Goal: Task Accomplishment & Management: Manage account settings

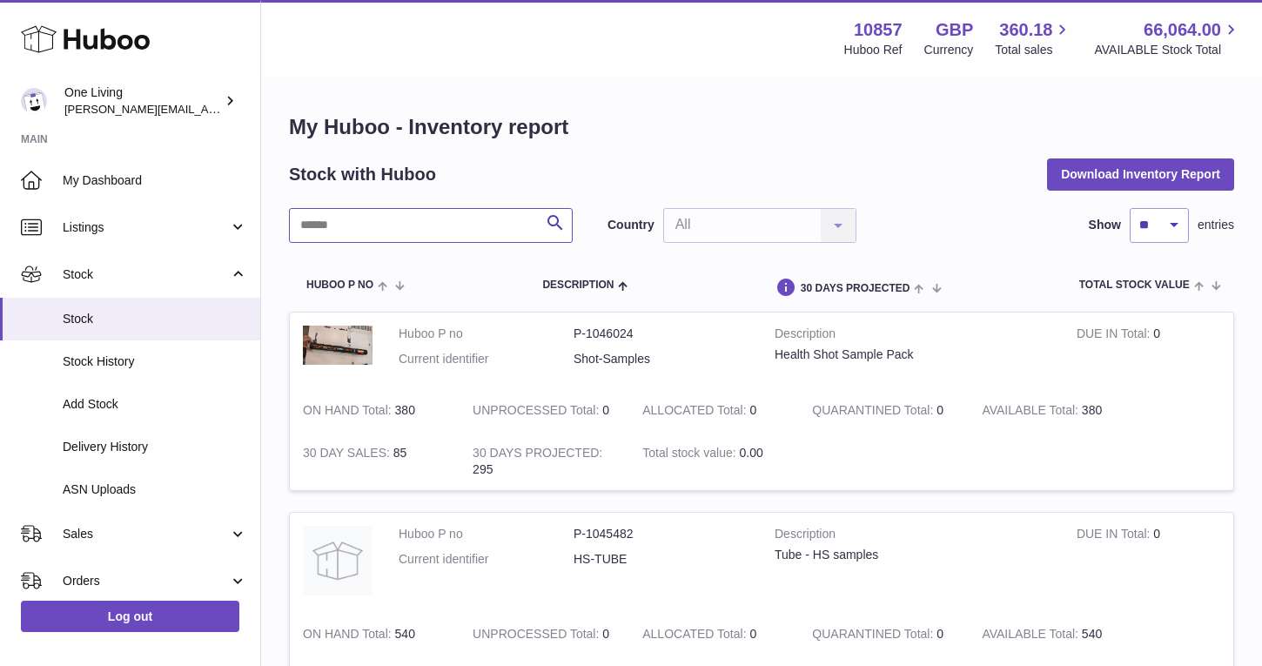
click at [330, 229] on input "text" at bounding box center [431, 225] width 284 height 35
paste input "**********"
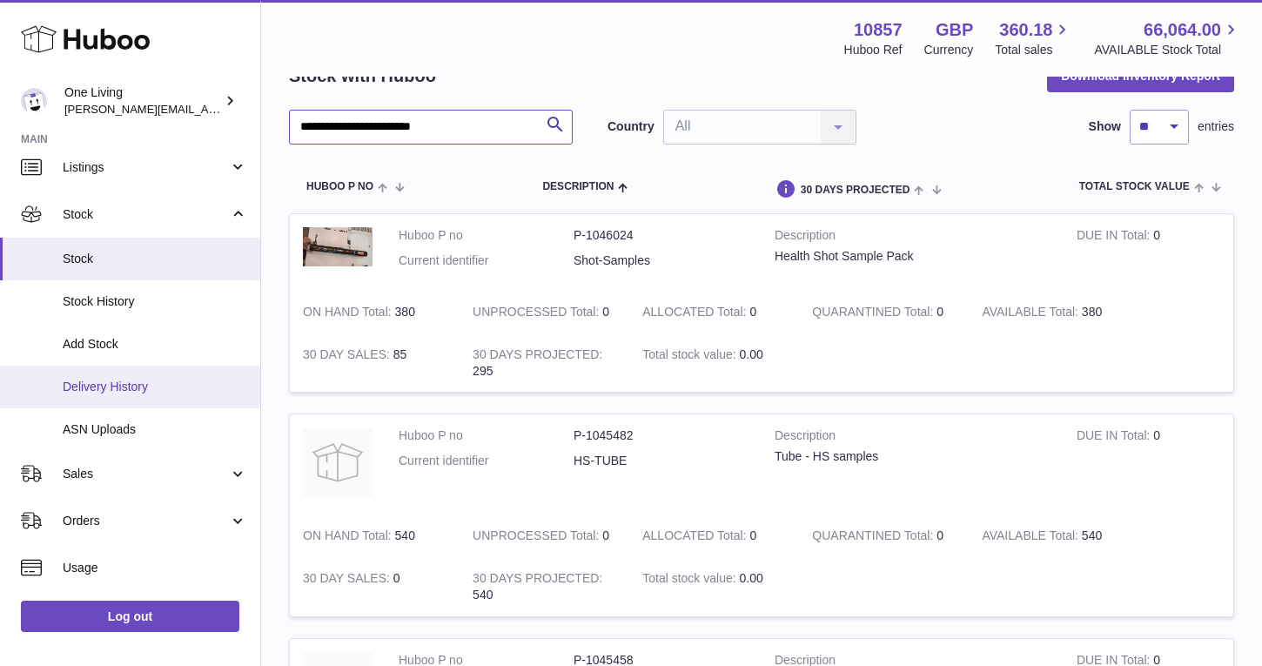
scroll to position [78, 0]
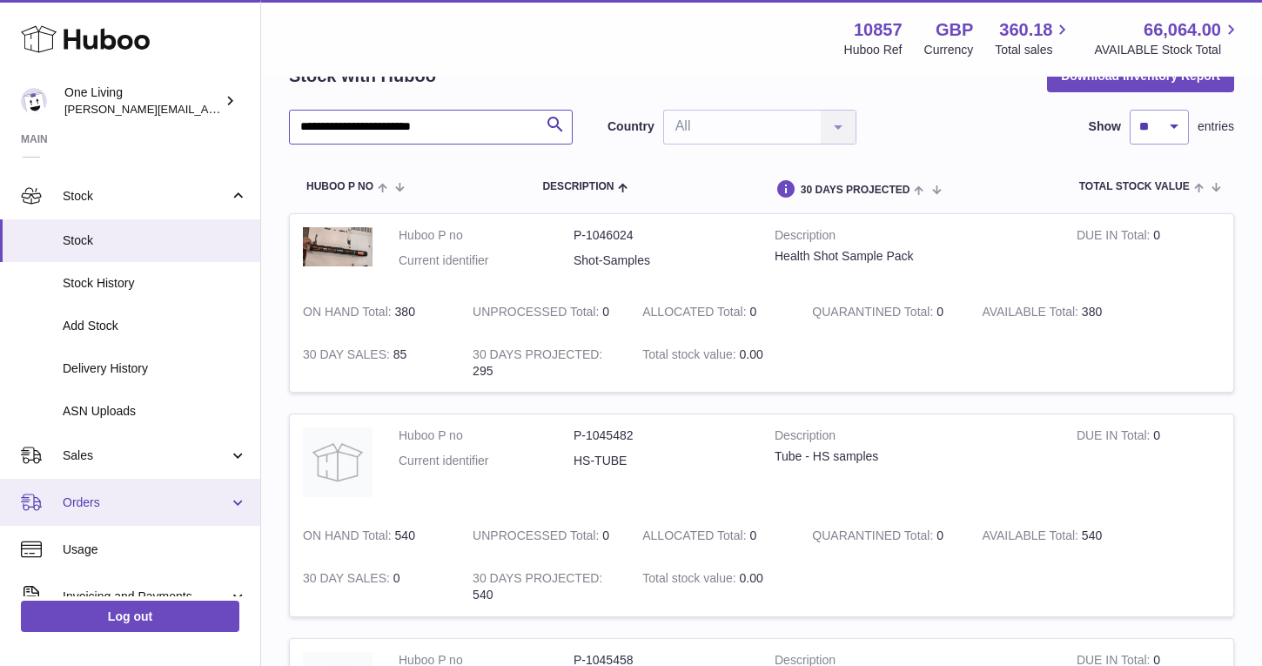
type input "**********"
click at [212, 498] on span "Orders" at bounding box center [146, 503] width 166 height 17
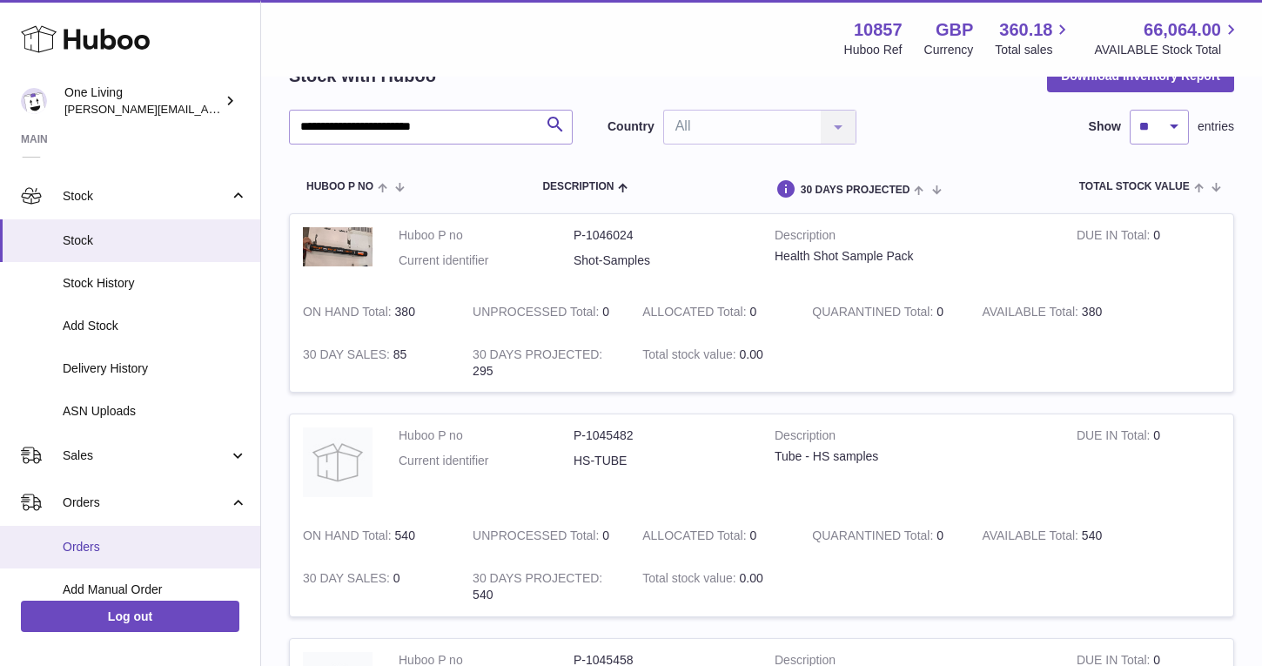
click at [190, 547] on span "Orders" at bounding box center [155, 547] width 185 height 17
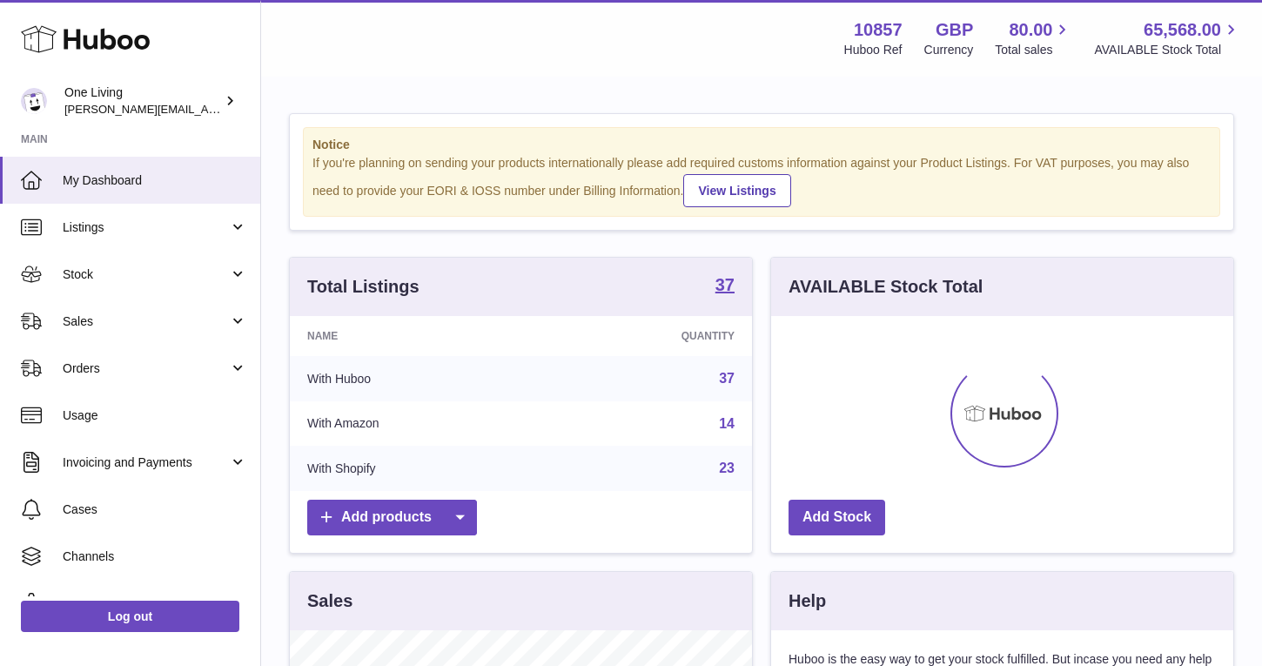
scroll to position [272, 462]
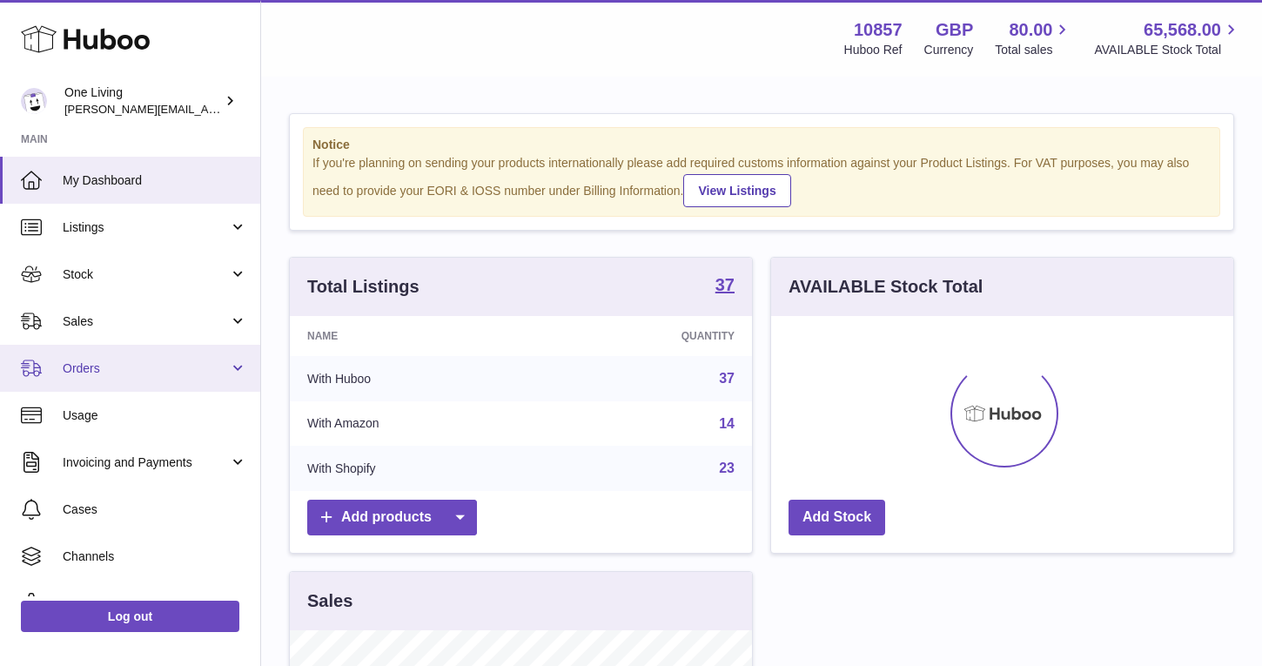
click at [171, 372] on span "Orders" at bounding box center [146, 368] width 166 height 17
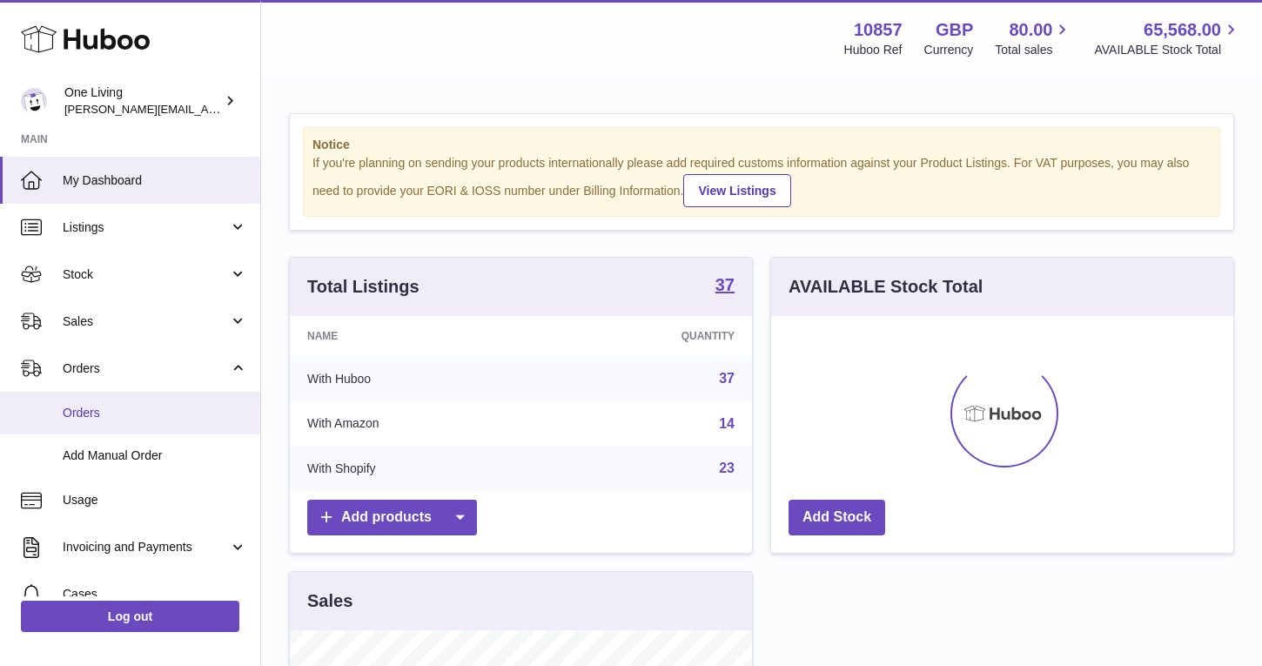
click at [160, 417] on span "Orders" at bounding box center [155, 413] width 185 height 17
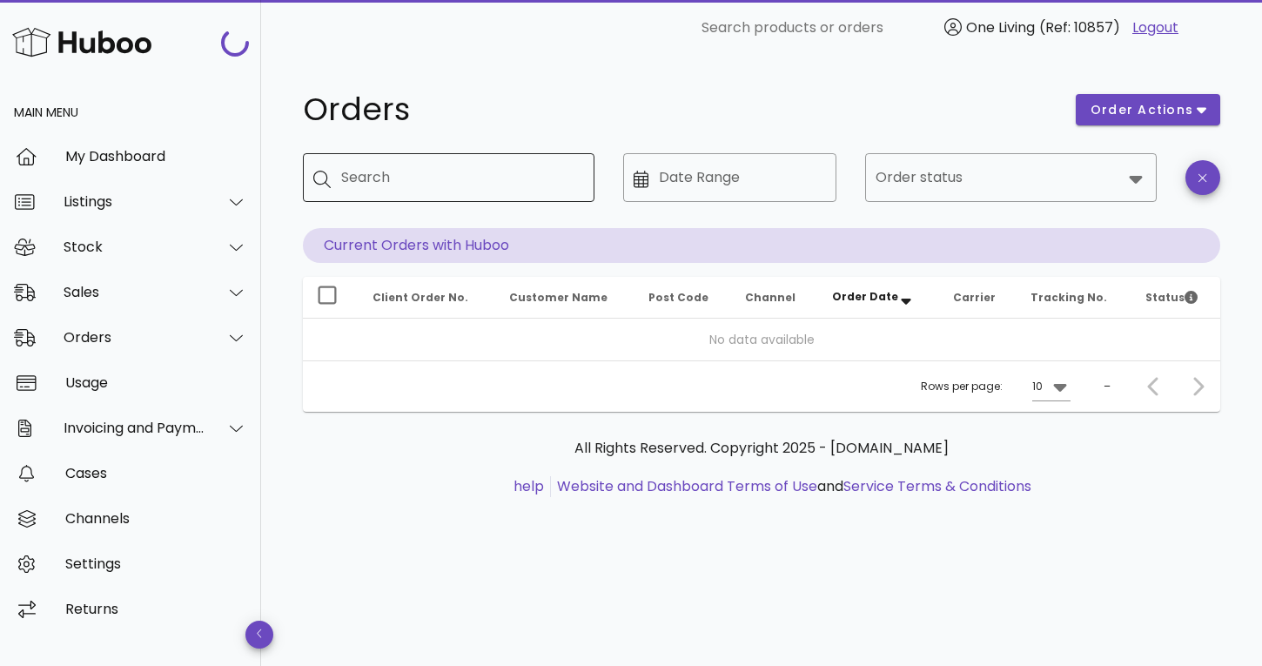
click at [380, 178] on input "Search" at bounding box center [460, 178] width 239 height 28
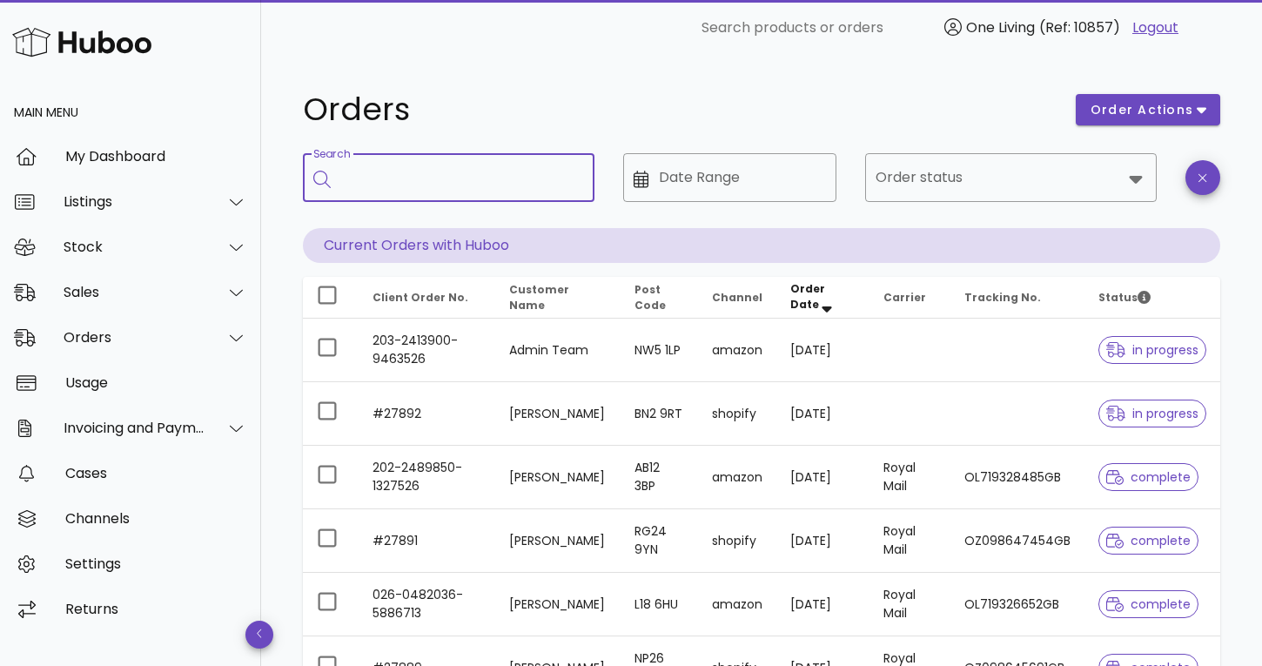
paste input "**********"
type input "**********"
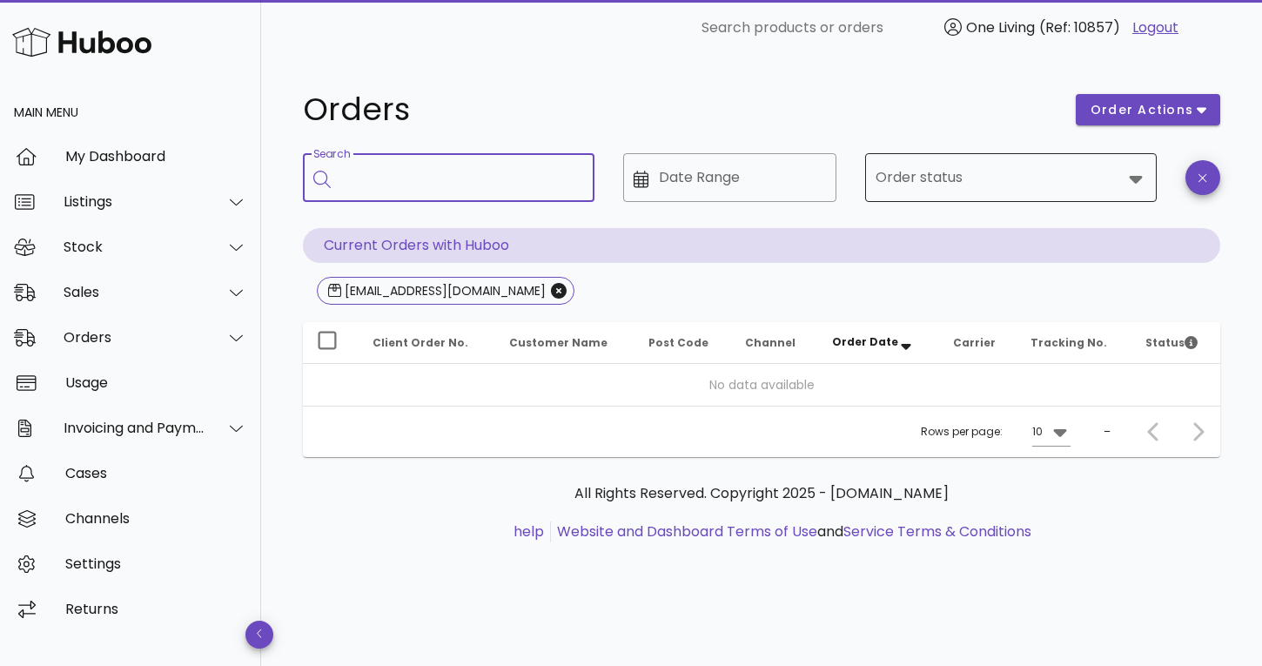
click at [1086, 168] on input "Order status" at bounding box center [999, 178] width 246 height 28
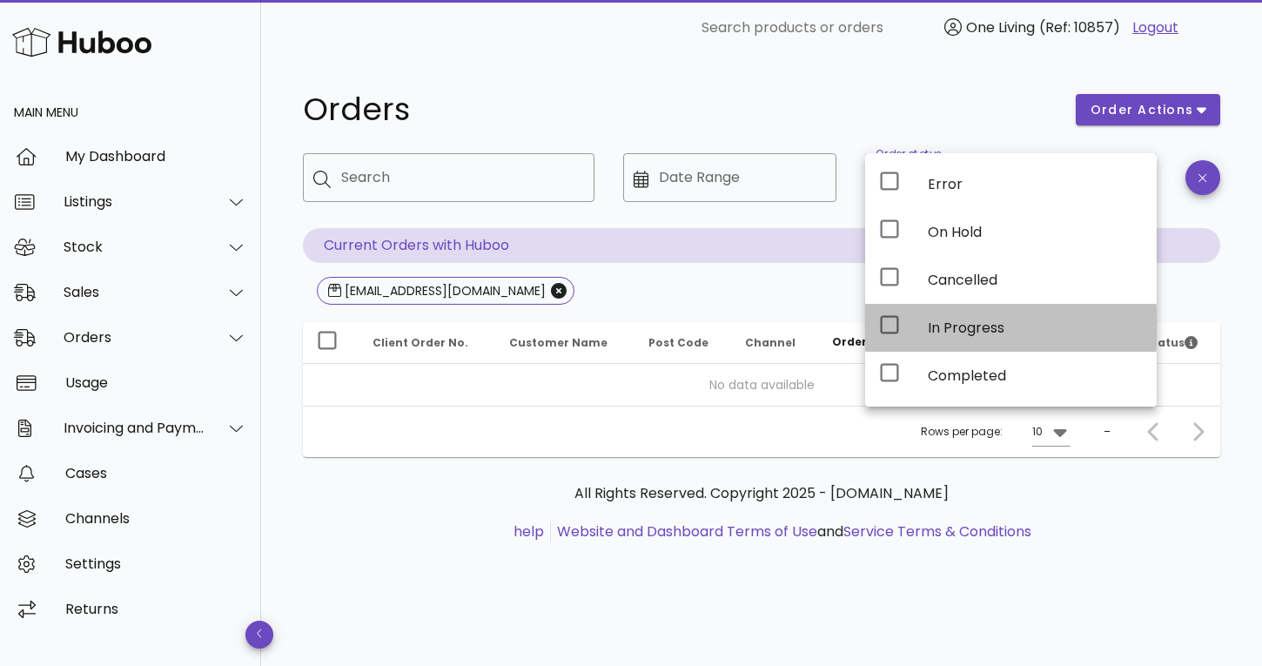
click at [1014, 322] on div "In Progress" at bounding box center [1035, 328] width 215 height 17
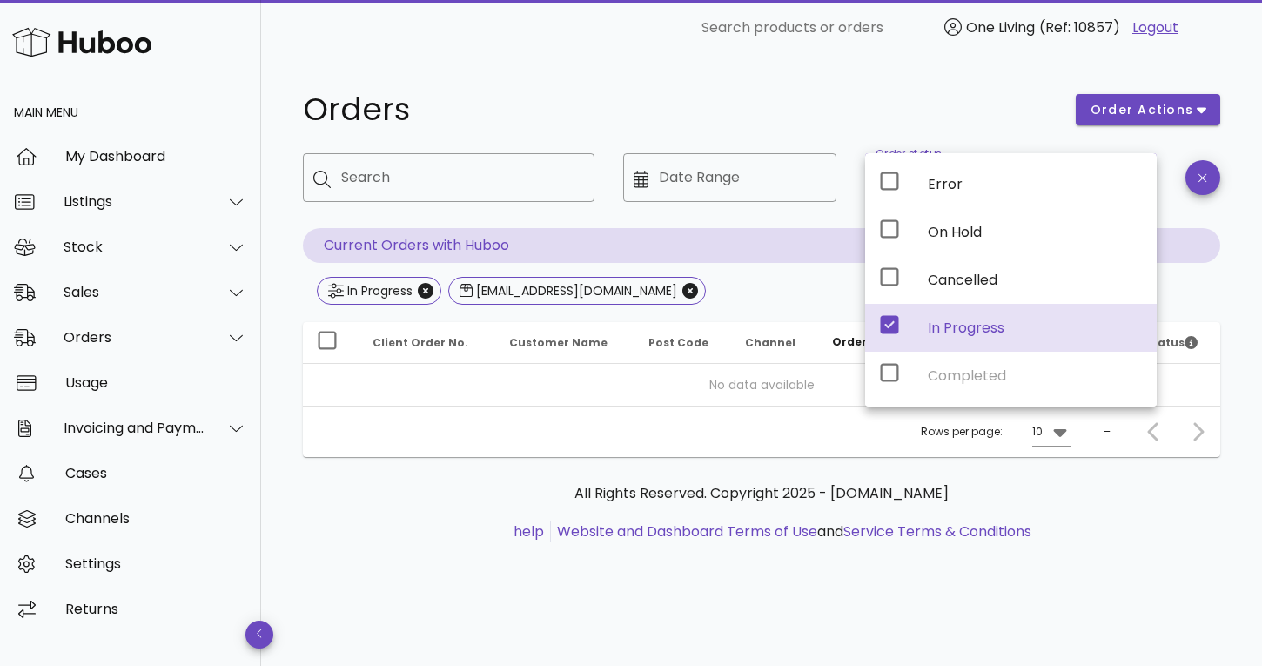
click at [898, 97] on h1 "Orders" at bounding box center [679, 109] width 752 height 31
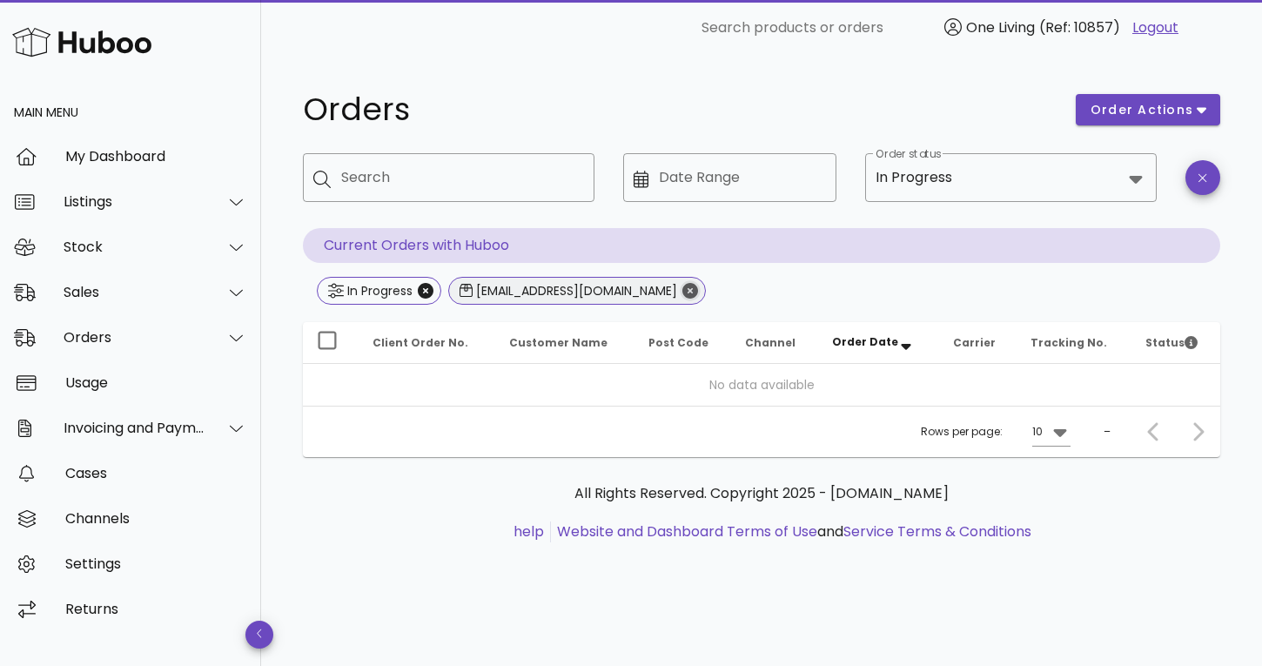
click at [683, 287] on icon "Close" at bounding box center [691, 291] width 16 height 16
click at [425, 292] on icon "Close" at bounding box center [426, 291] width 16 height 16
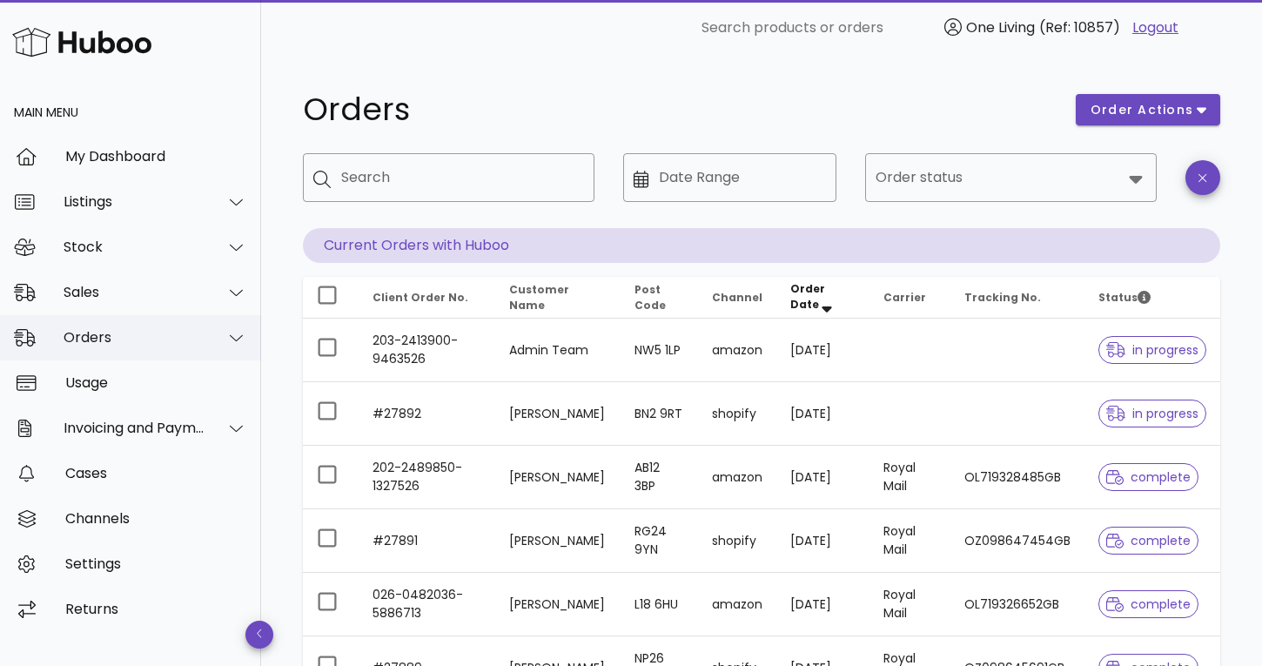
click at [149, 329] on div "Orders" at bounding box center [135, 337] width 142 height 17
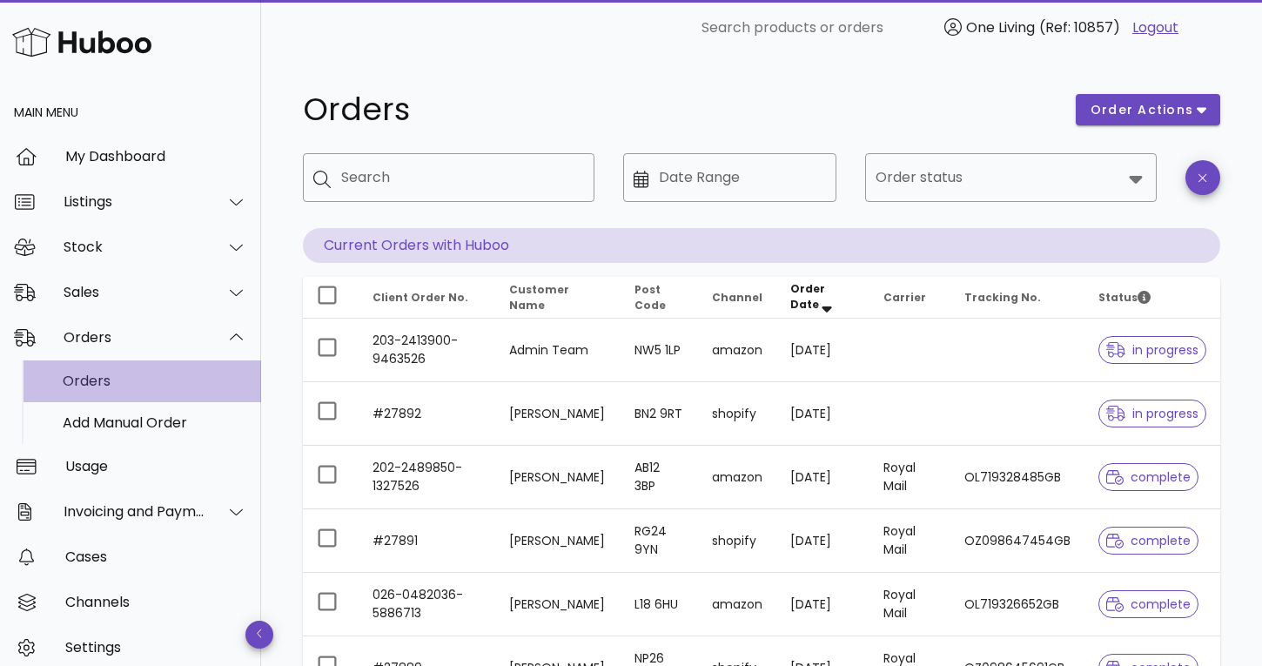
click at [146, 383] on div "Orders" at bounding box center [155, 381] width 185 height 17
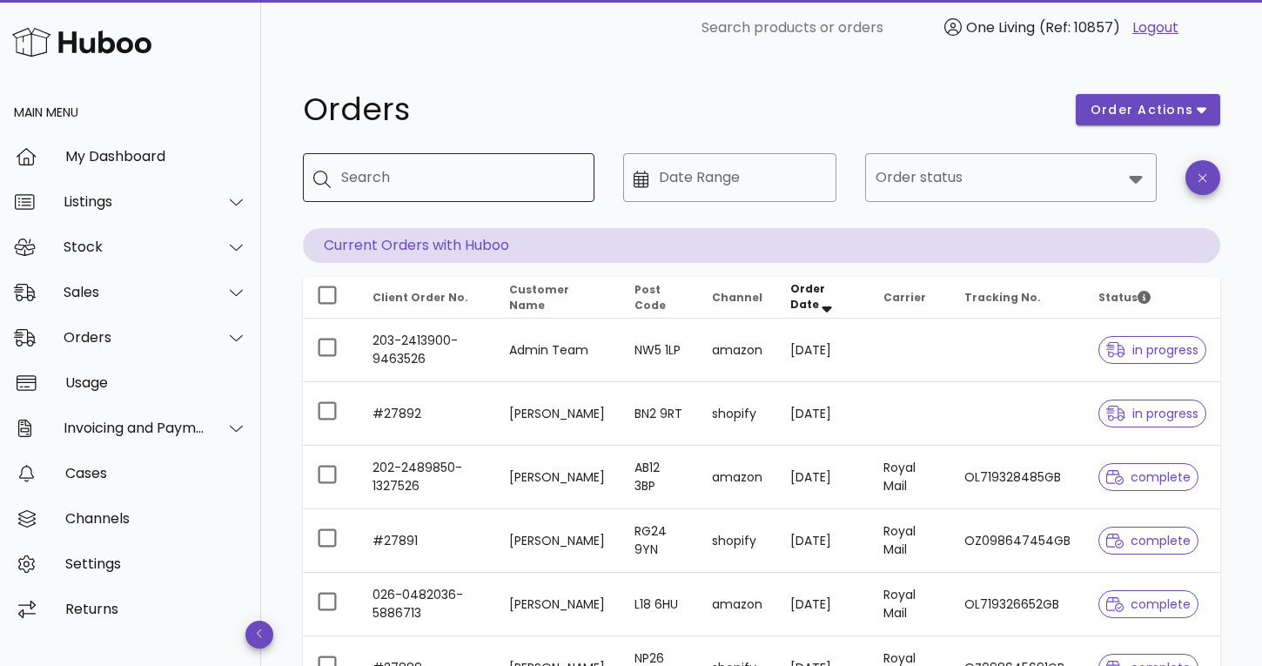
click at [395, 174] on input "Search" at bounding box center [460, 178] width 239 height 28
paste input "*****"
type input "*****"
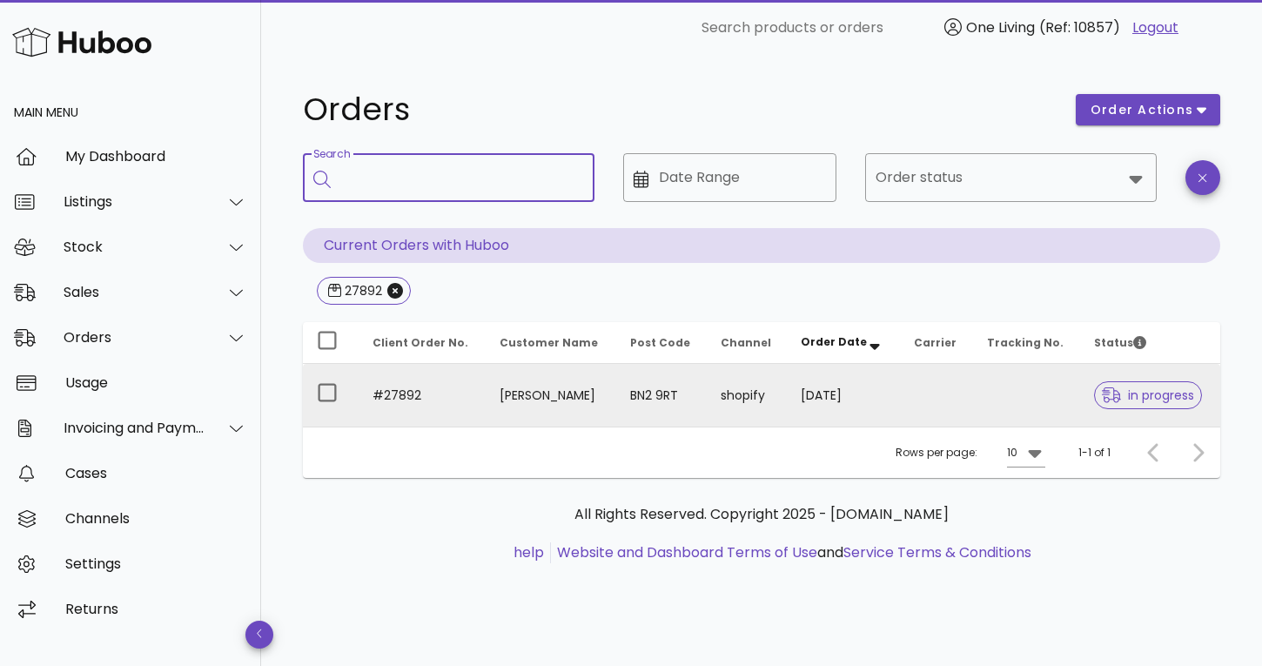
click at [436, 396] on td "#27892" at bounding box center [422, 395] width 127 height 63
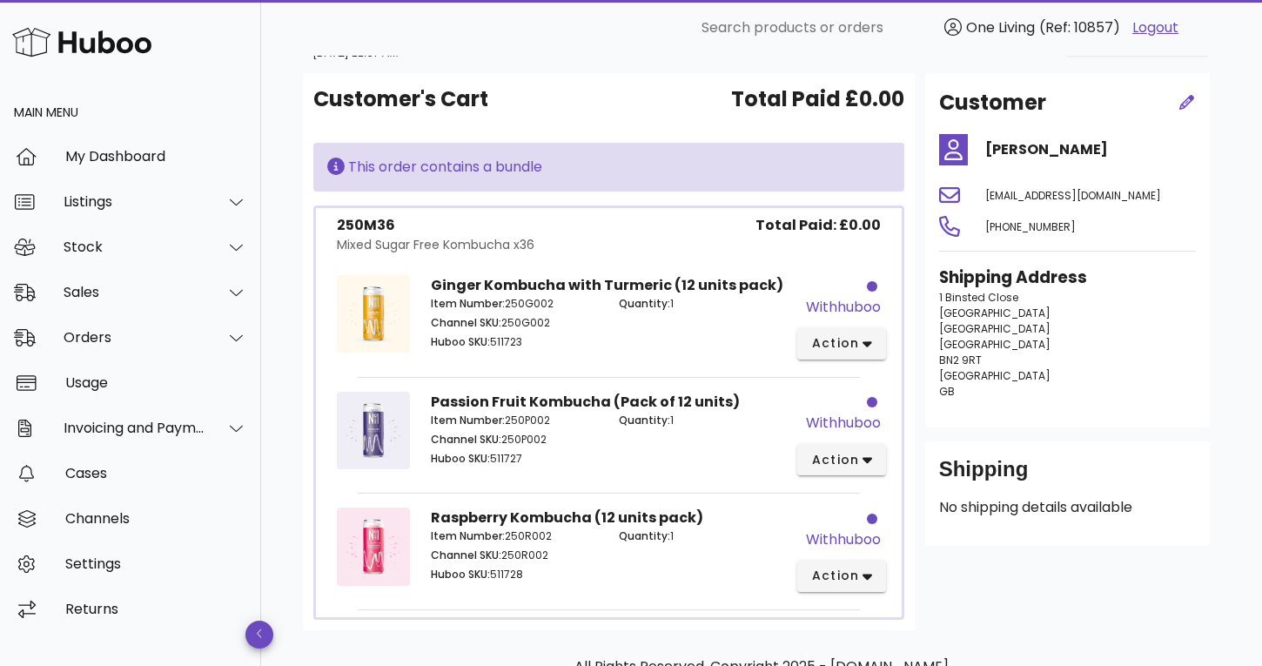
scroll to position [64, 0]
click at [1187, 99] on icon "button" at bounding box center [1188, 102] width 16 height 16
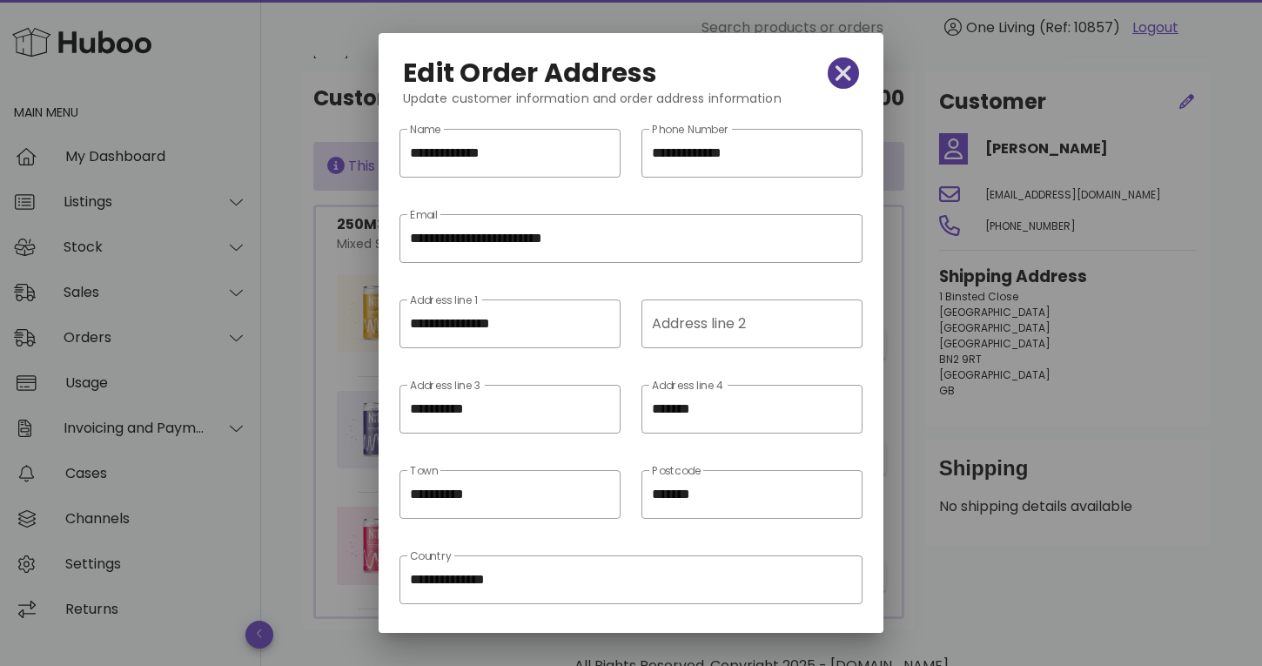
click at [846, 76] on icon "button" at bounding box center [844, 73] width 16 height 16
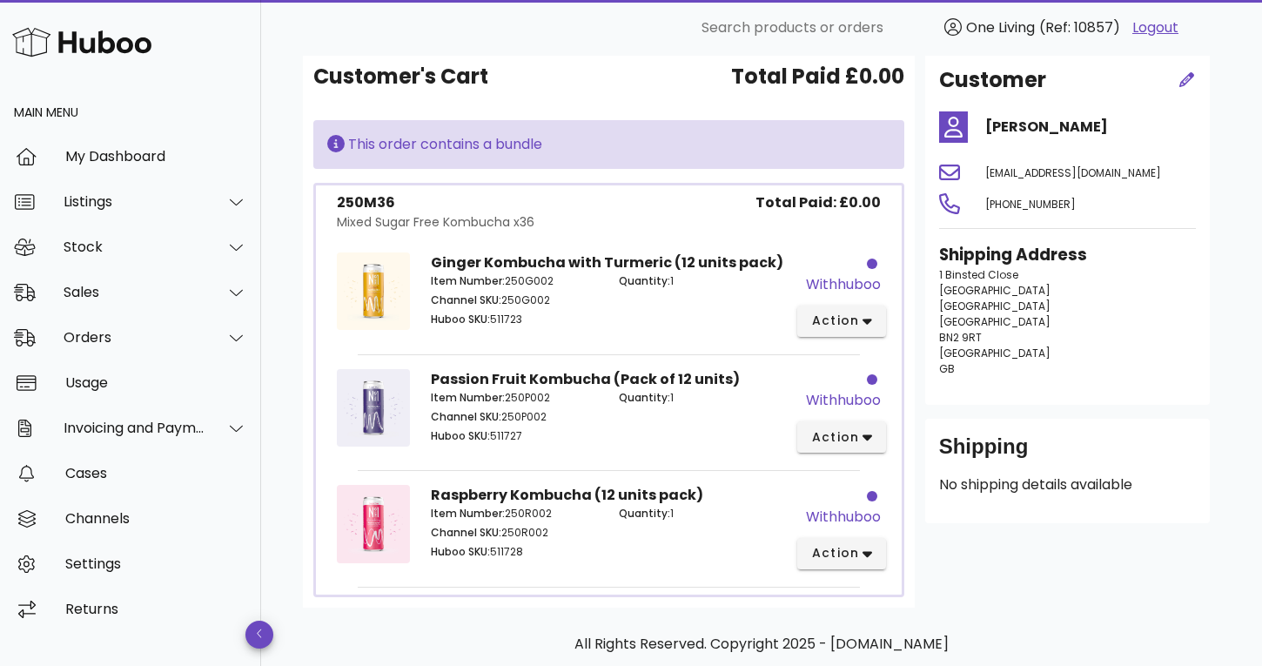
scroll to position [77, 0]
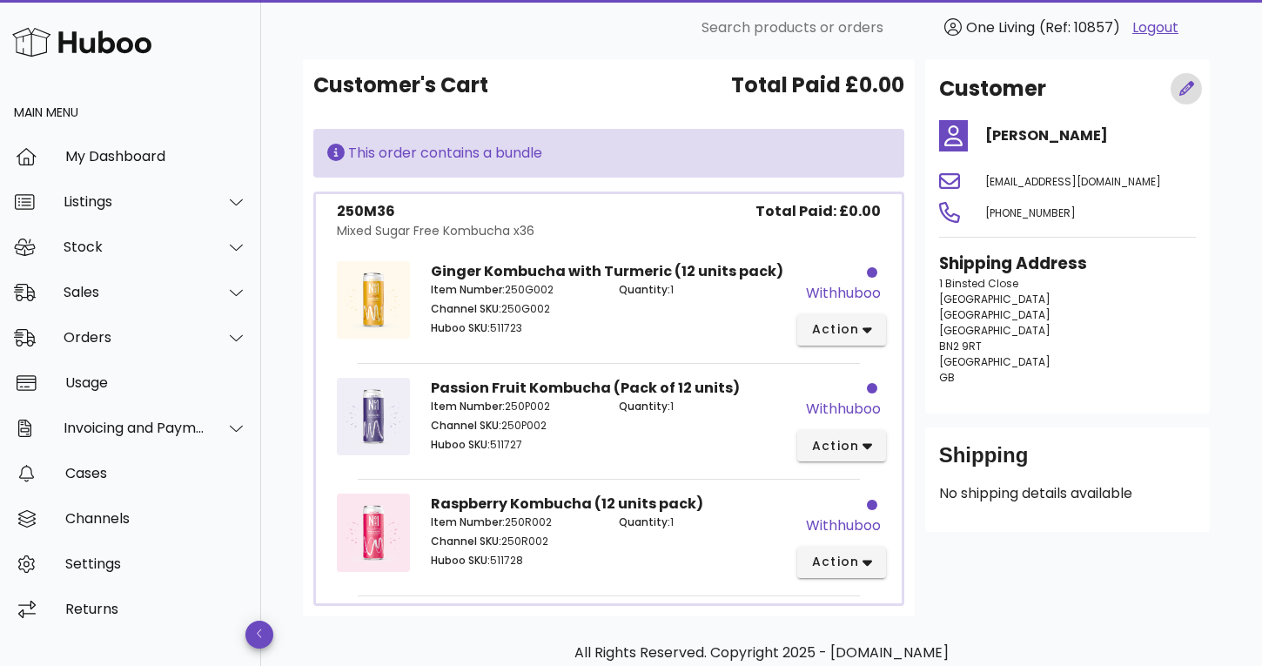
click at [1187, 85] on icon "button" at bounding box center [1187, 88] width 15 height 15
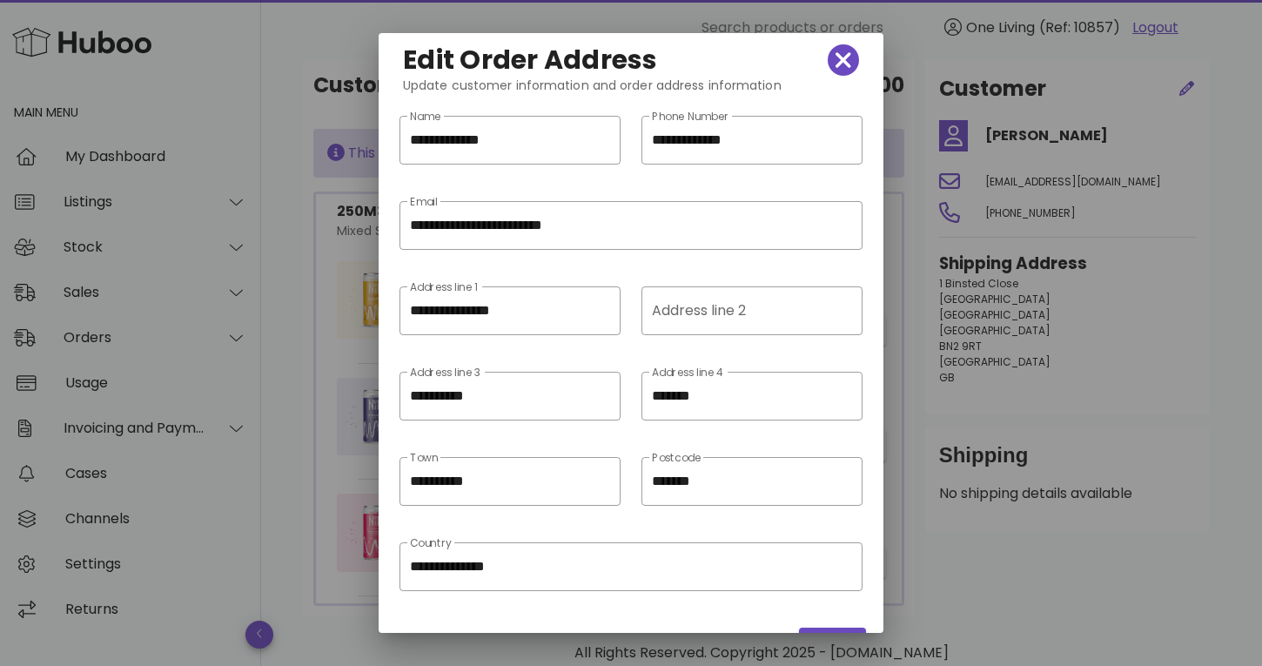
scroll to position [0, 0]
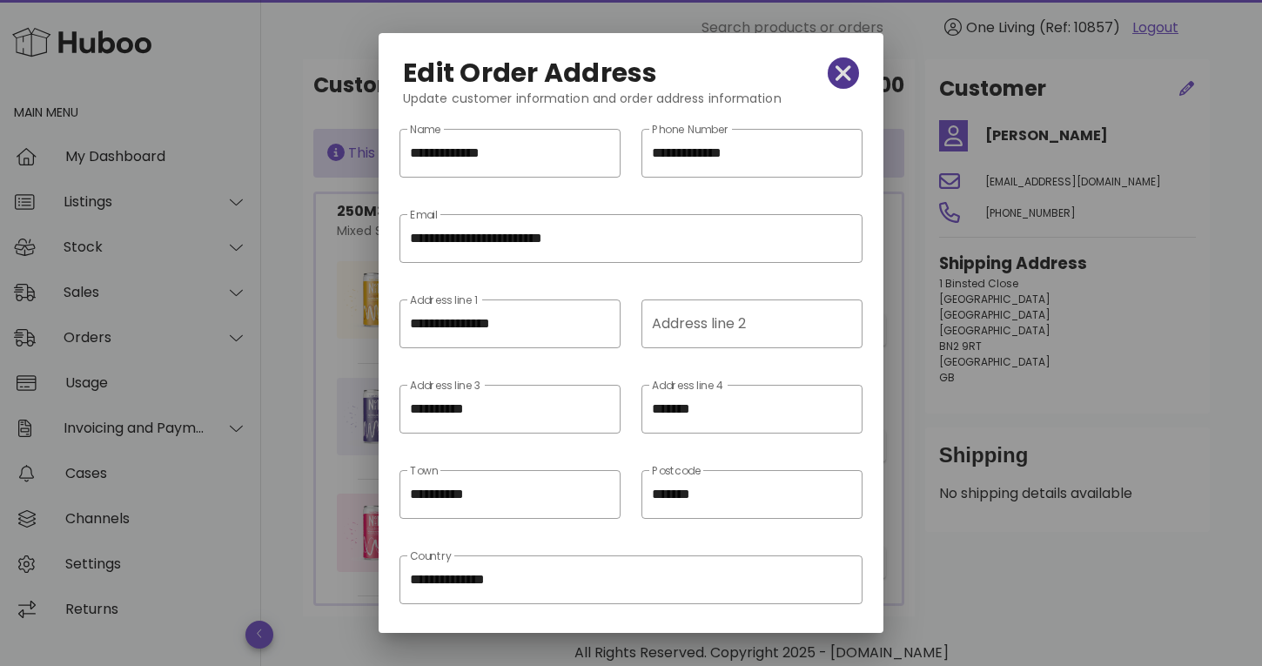
click at [847, 71] on icon "button" at bounding box center [844, 73] width 16 height 16
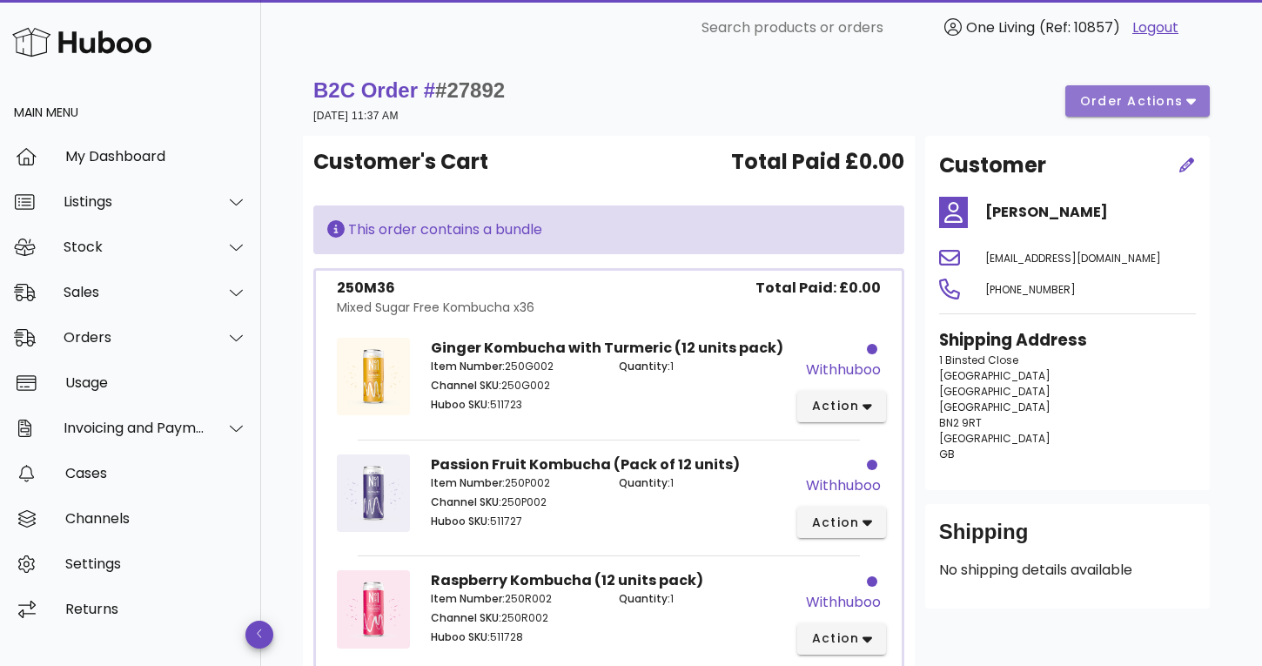
click at [1183, 111] on button "order actions" at bounding box center [1138, 100] width 145 height 31
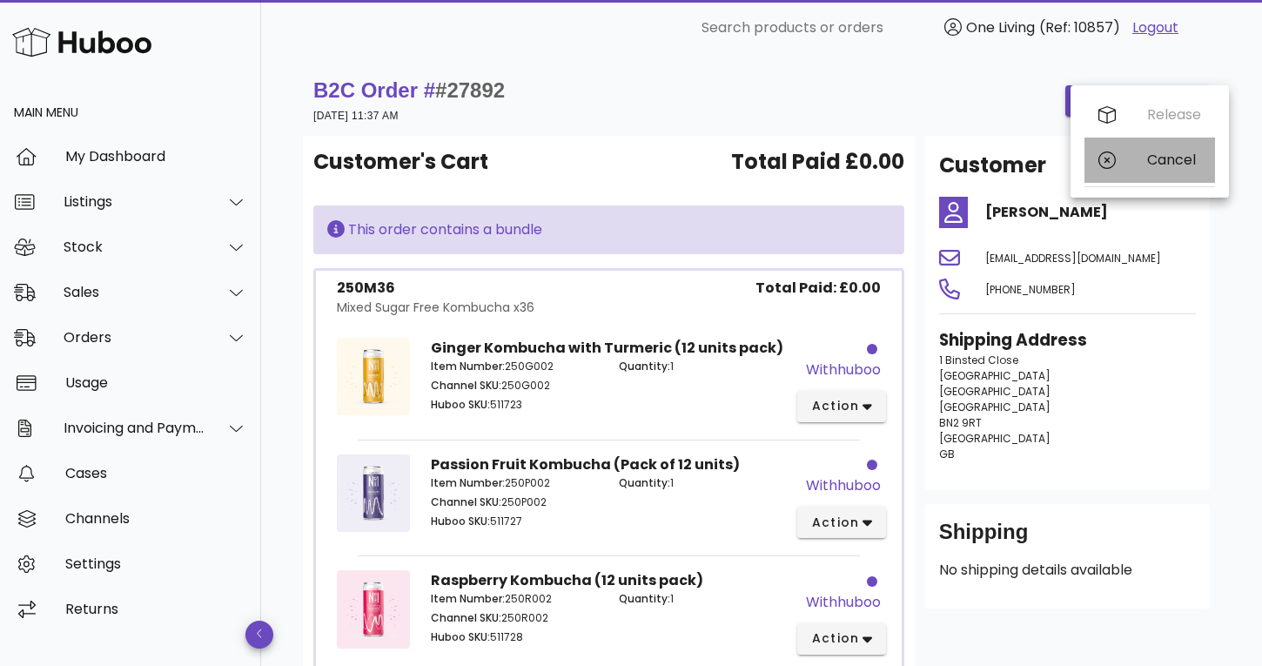
click at [1148, 158] on div "Cancel" at bounding box center [1175, 159] width 54 height 17
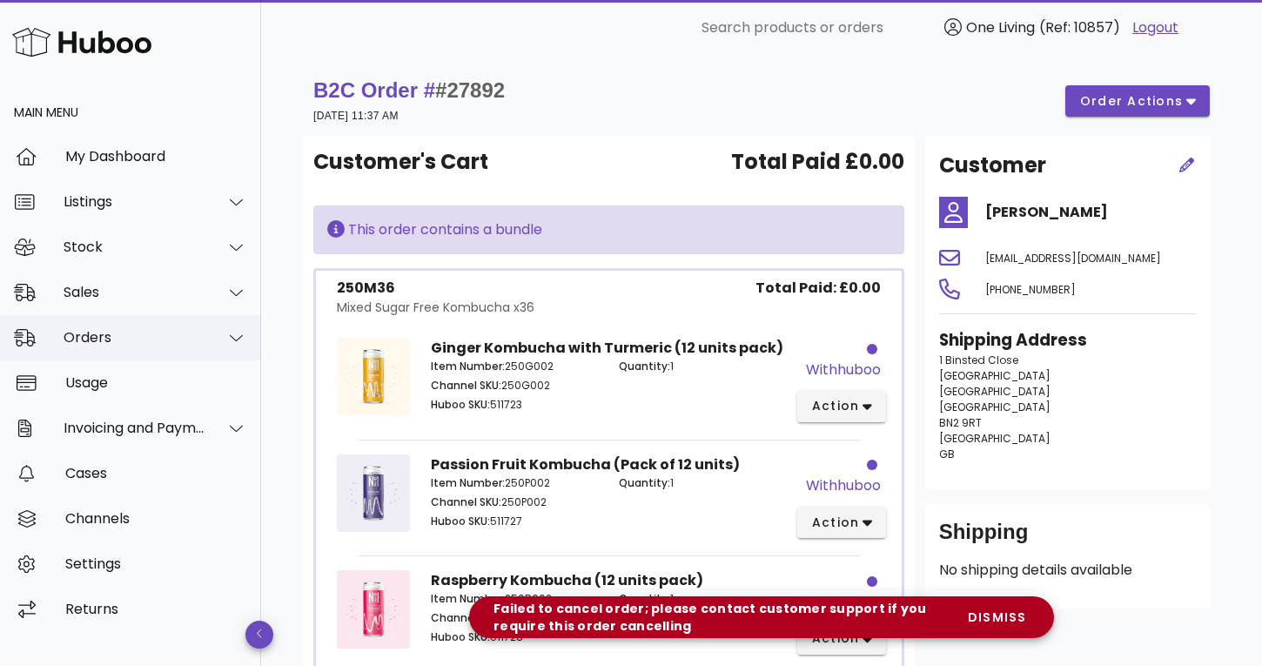
click at [113, 338] on div "Orders" at bounding box center [135, 337] width 142 height 17
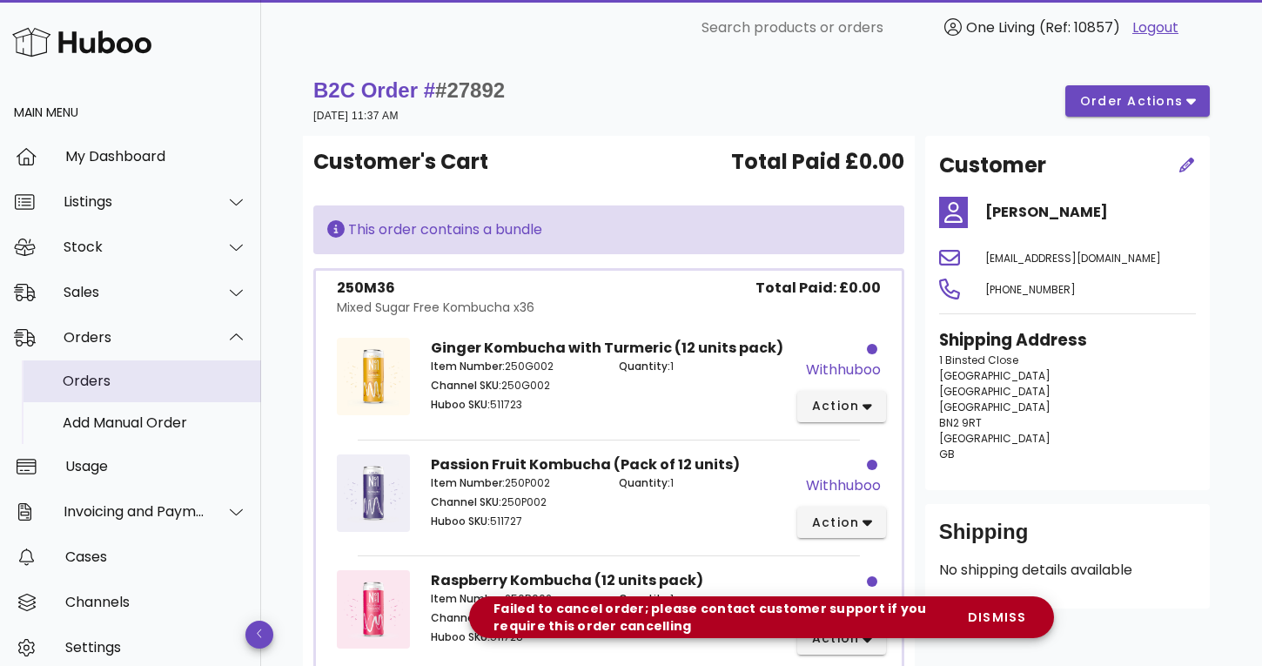
click at [120, 380] on div "Orders" at bounding box center [155, 381] width 185 height 17
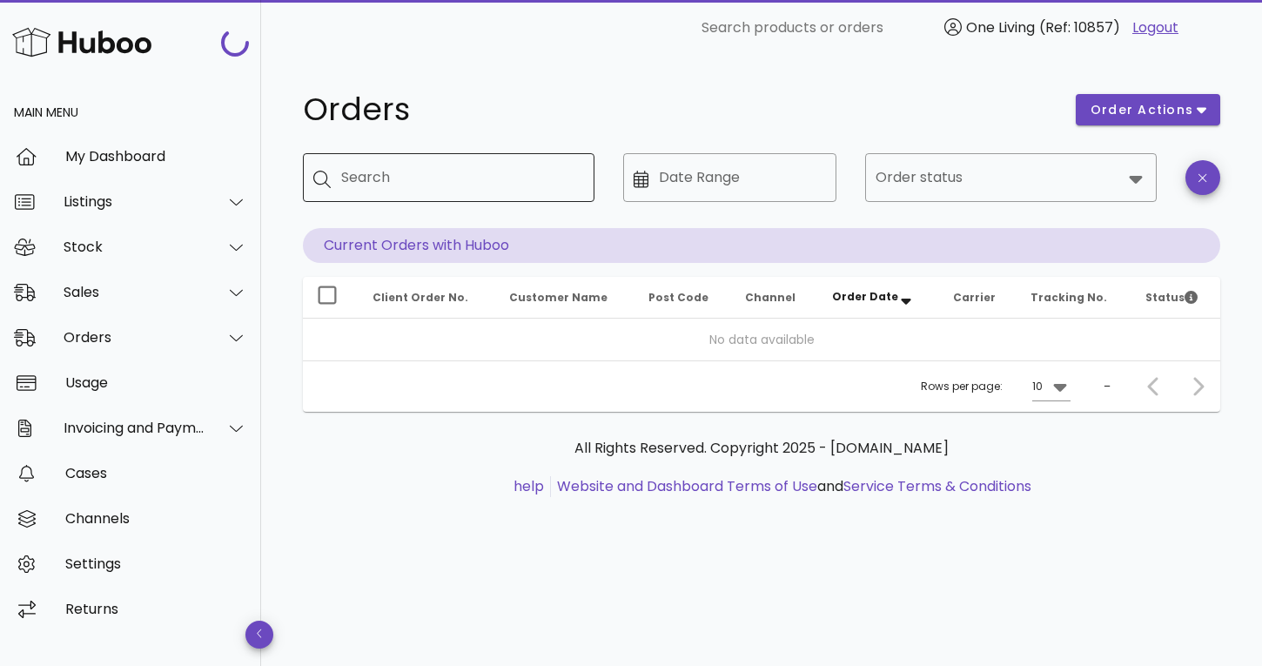
click at [399, 181] on input "Search" at bounding box center [460, 178] width 239 height 28
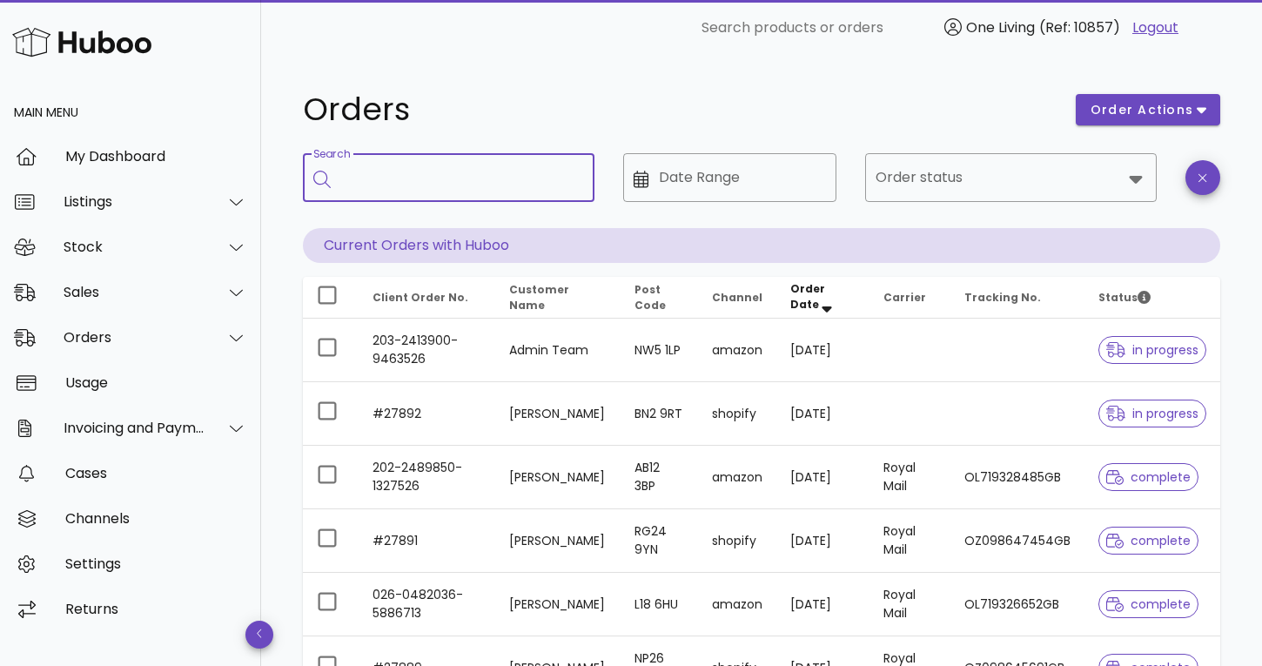
paste input "*****"
type input "*****"
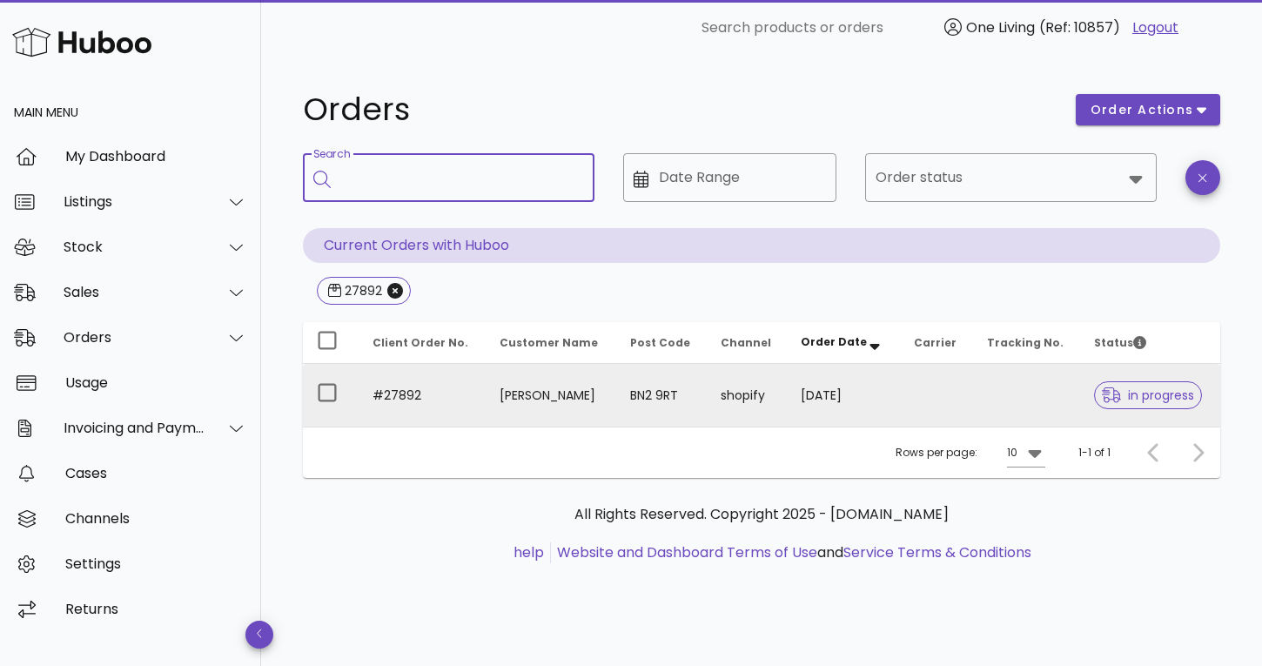
click at [444, 398] on td "#27892" at bounding box center [422, 395] width 127 height 63
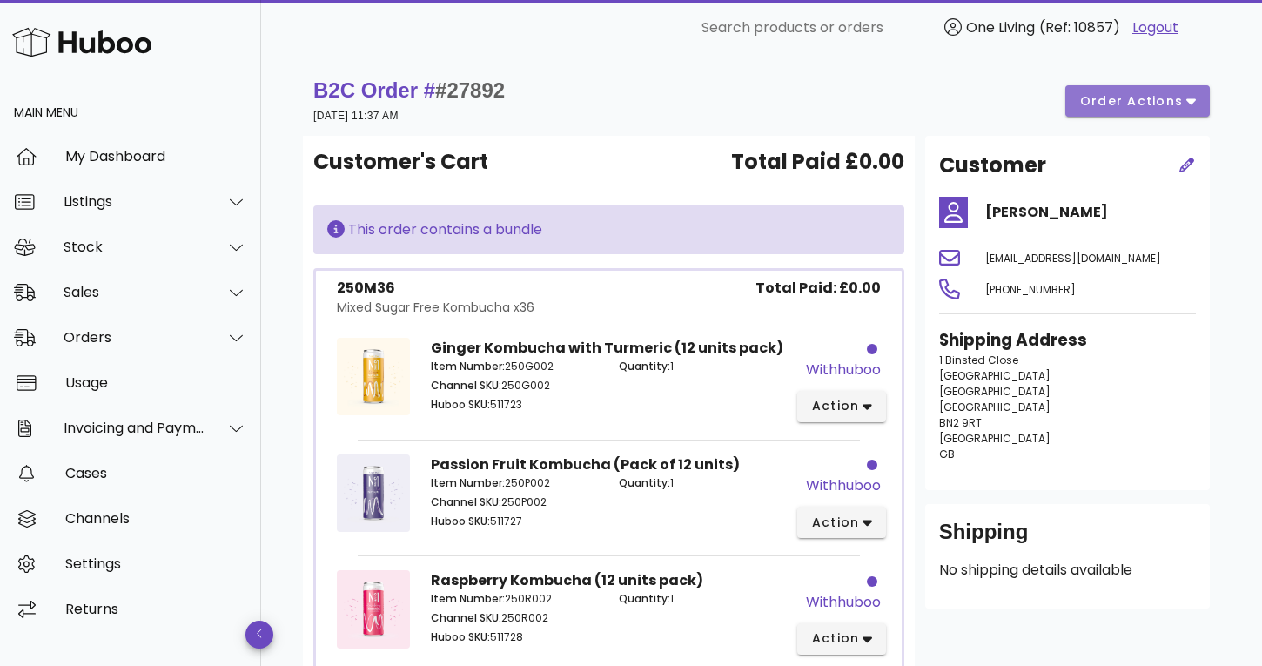
click at [1177, 100] on span "order actions" at bounding box center [1132, 101] width 104 height 18
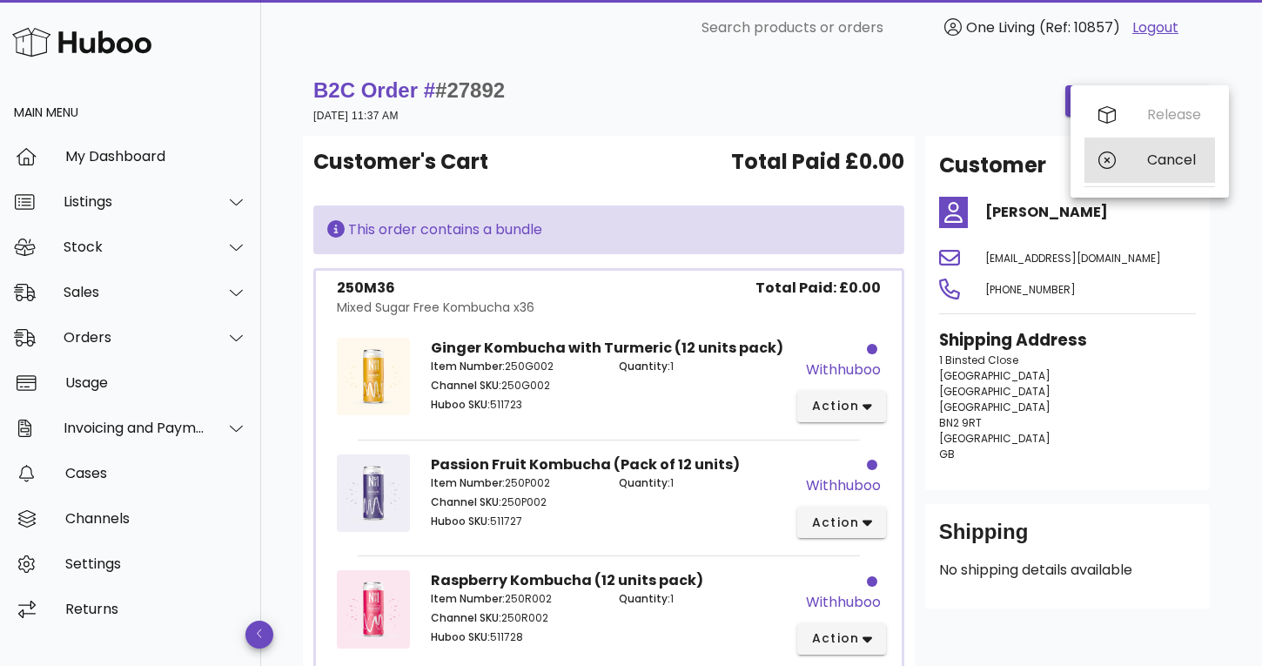
click at [1145, 160] on div "Cancel" at bounding box center [1150, 160] width 131 height 45
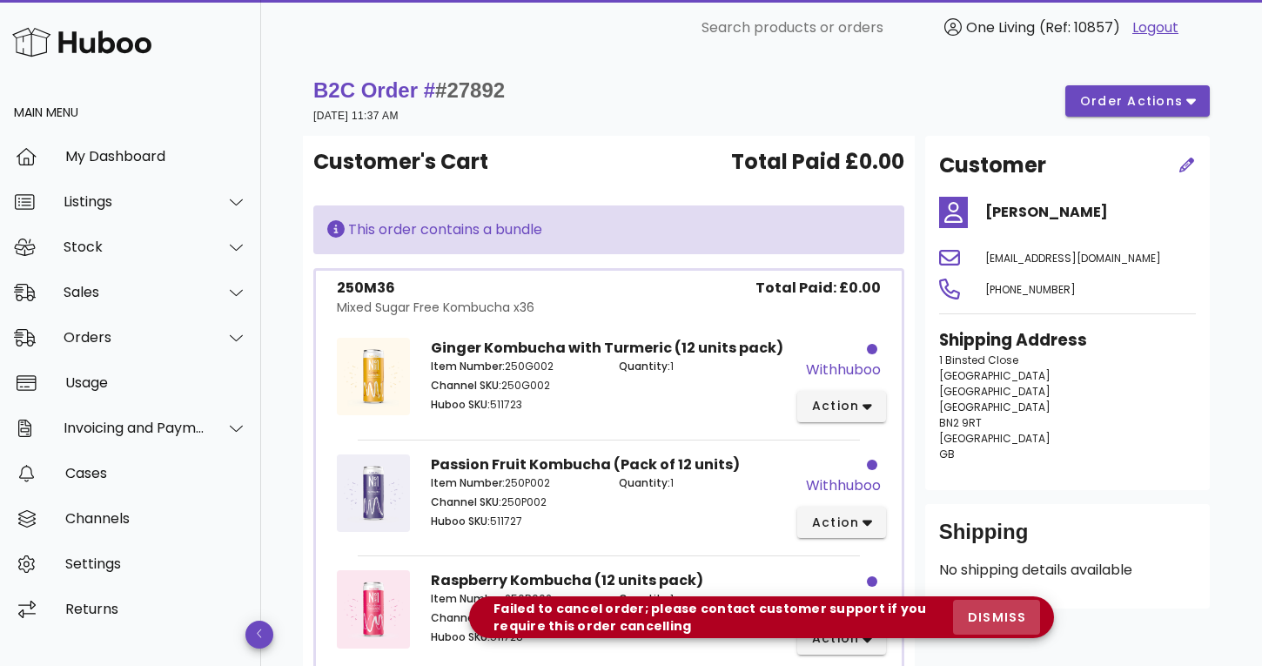
click at [994, 615] on span "dismiss" at bounding box center [996, 618] width 59 height 18
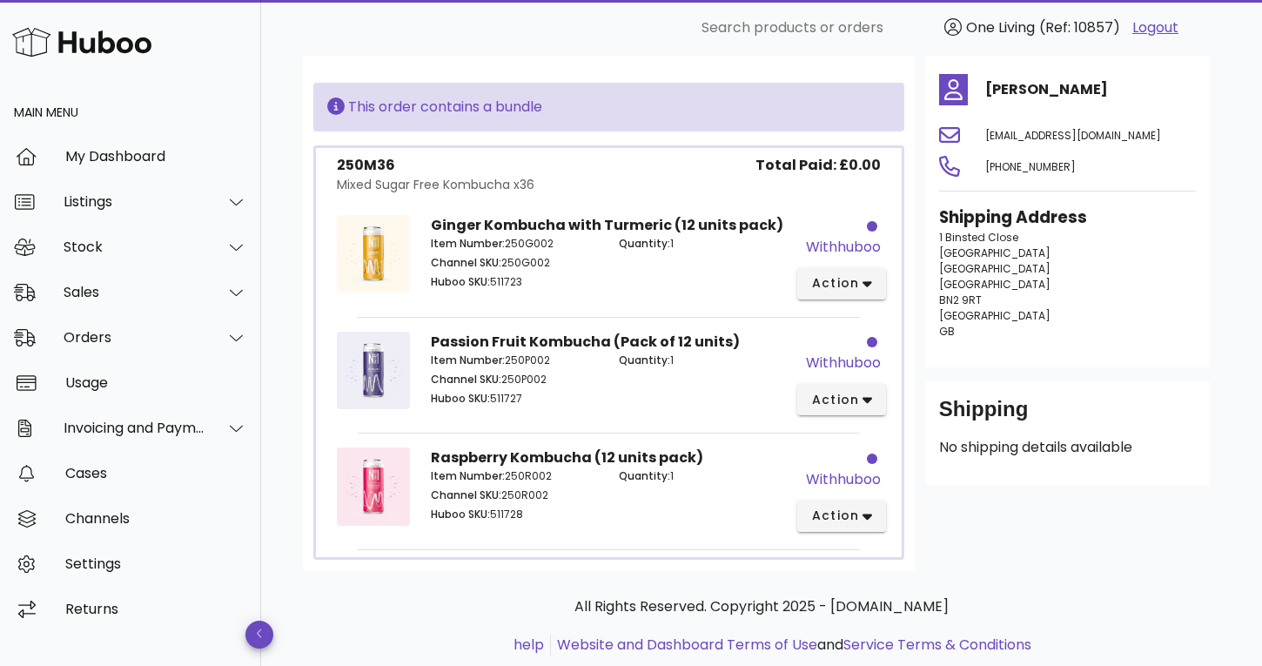
scroll to position [169, 0]
